Goal: Information Seeking & Learning: Learn about a topic

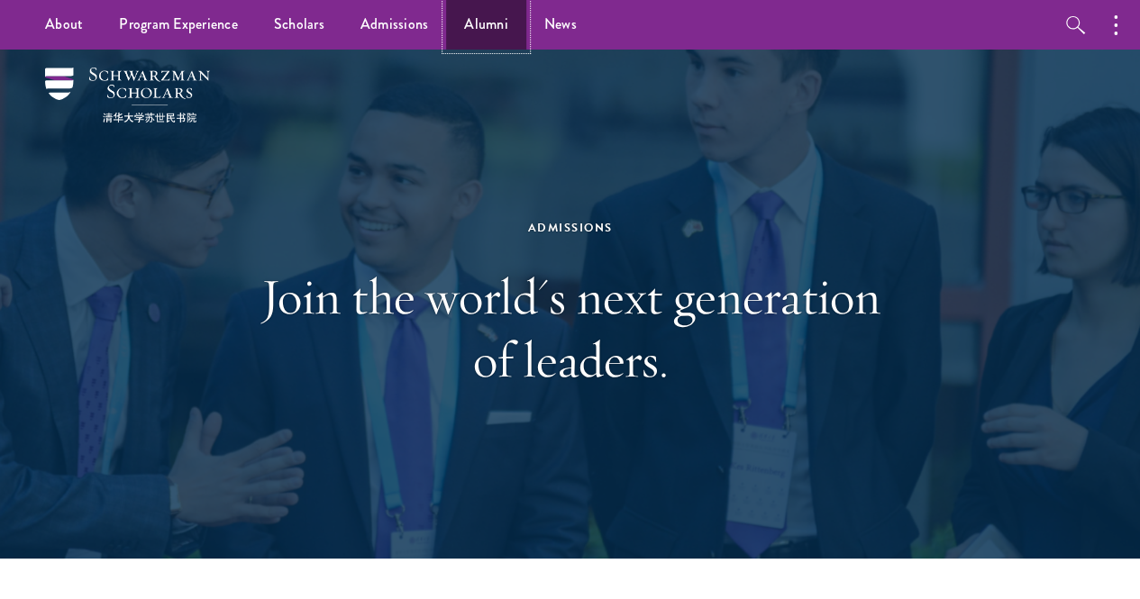
click at [489, 19] on link "Alumni" at bounding box center [486, 25] width 80 height 50
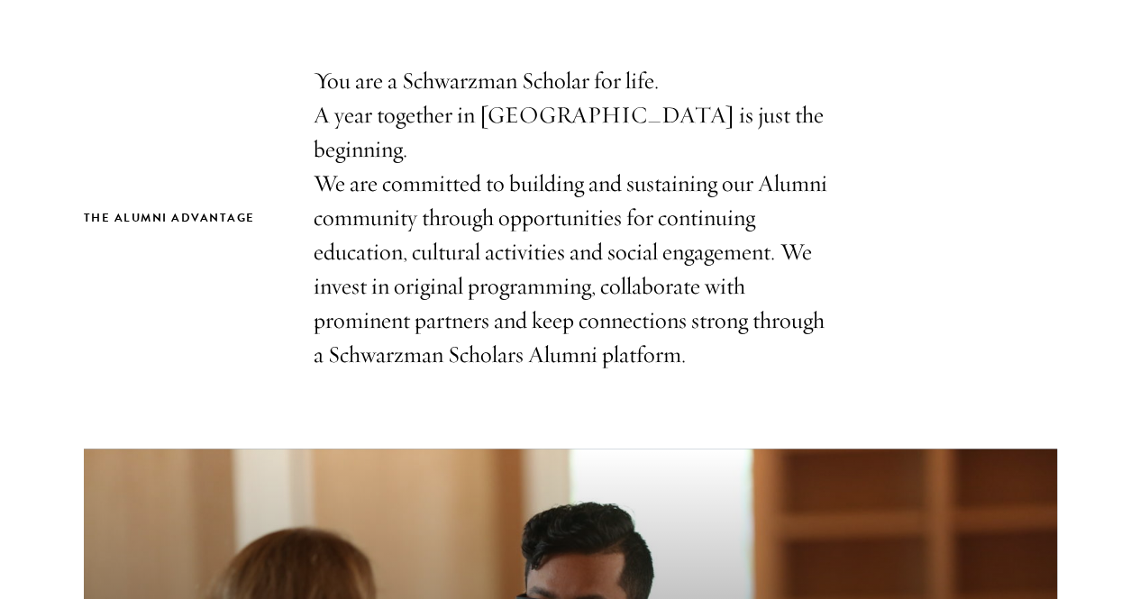
scroll to position [583, 0]
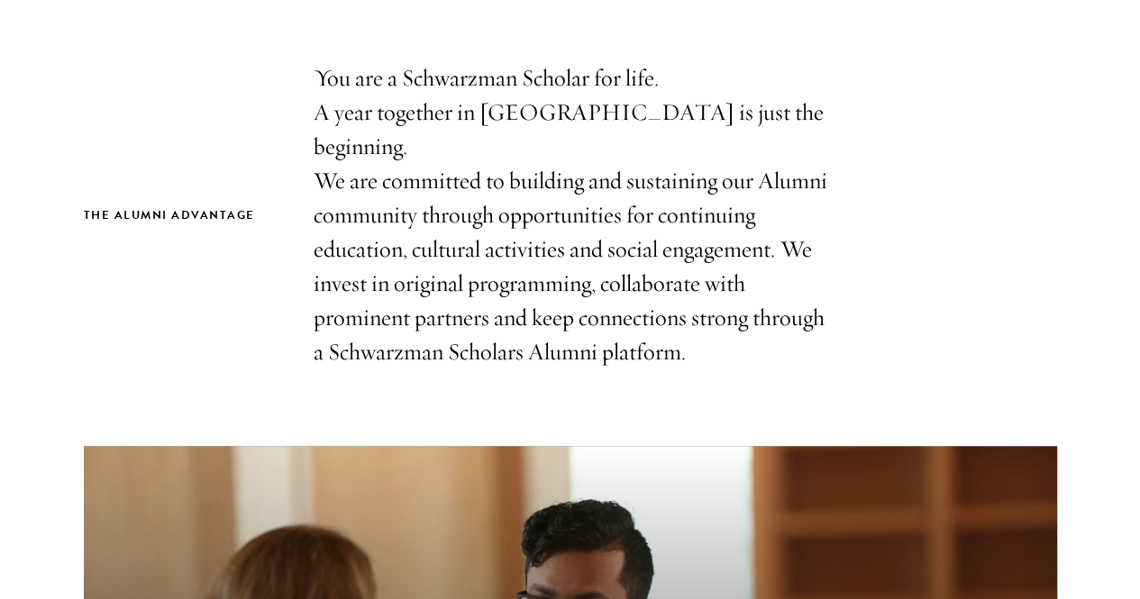
click at [388, 261] on p "You are a Schwarzman Scholar for life. A year together in Beijing is just the b…" at bounding box center [571, 215] width 514 height 308
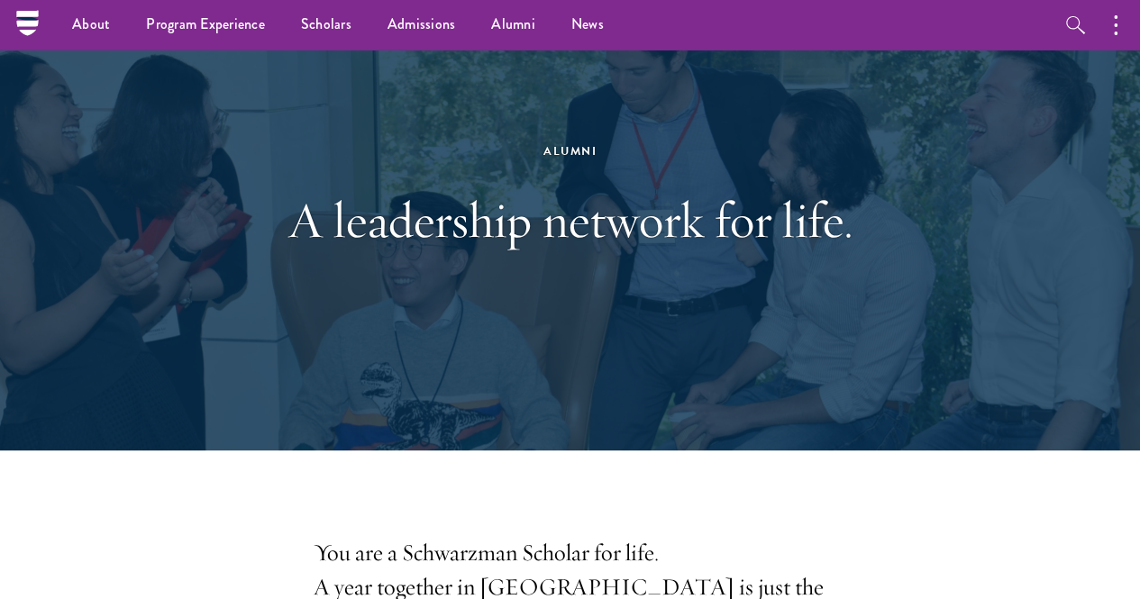
scroll to position [0, 0]
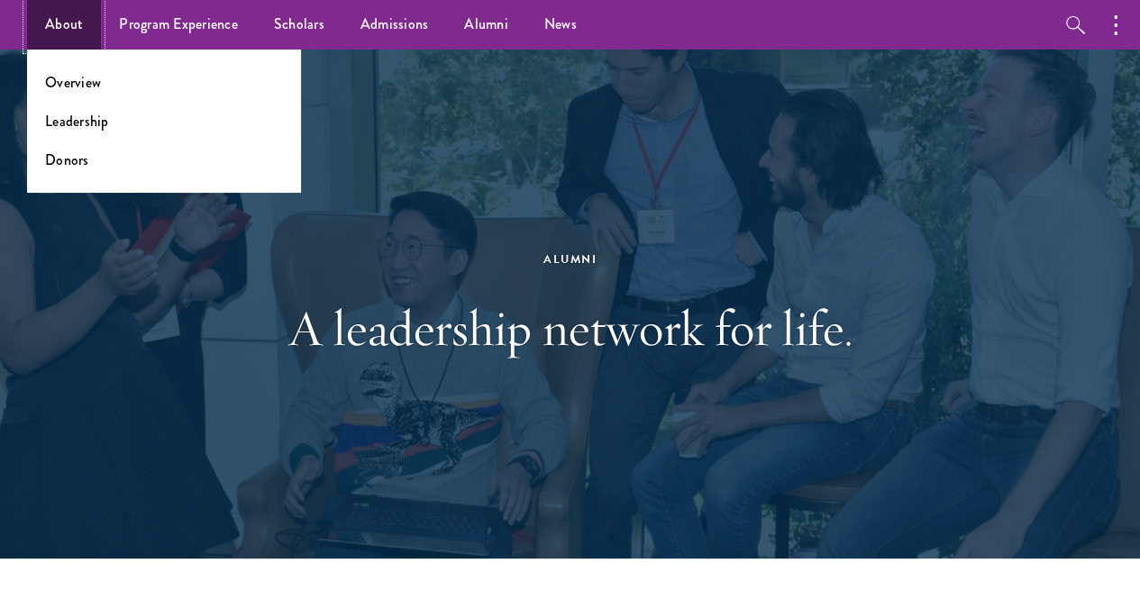
click at [34, 17] on link "About" at bounding box center [64, 25] width 74 height 50
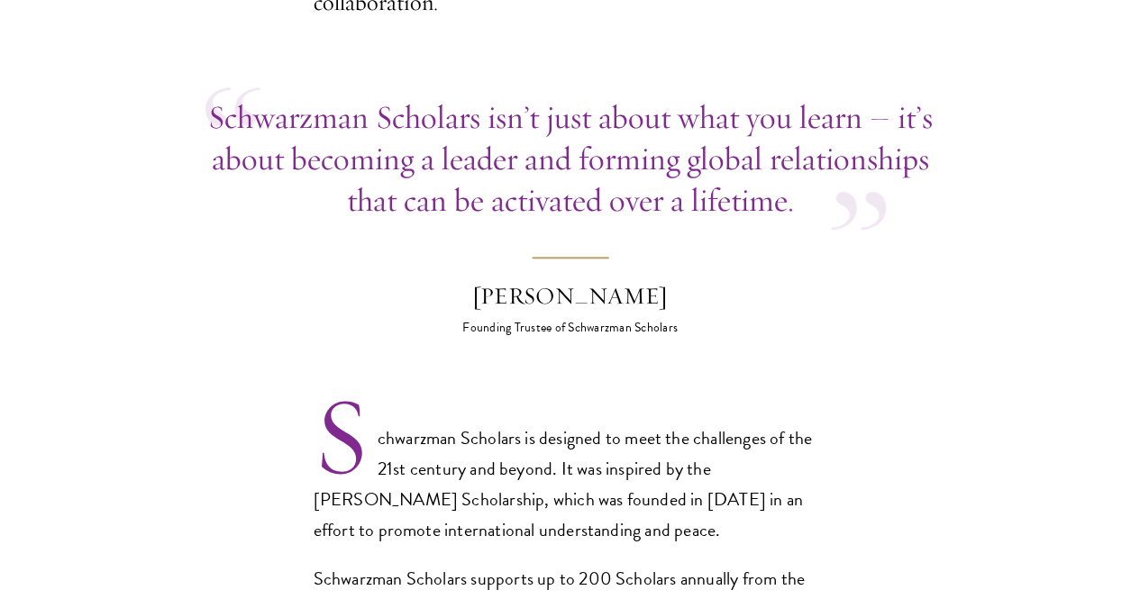
scroll to position [831, 0]
